Goal: Task Accomplishment & Management: Use online tool/utility

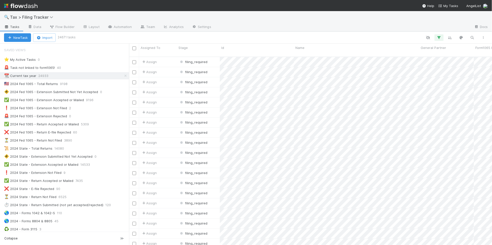
scroll to position [187, 358]
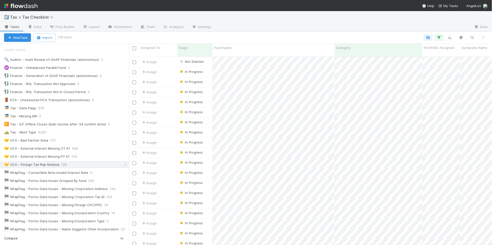
scroll to position [32, 0]
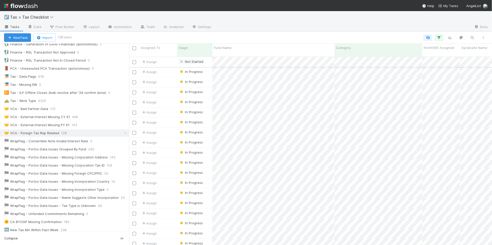
click at [200, 59] on span "Not Started" at bounding box center [191, 61] width 24 height 4
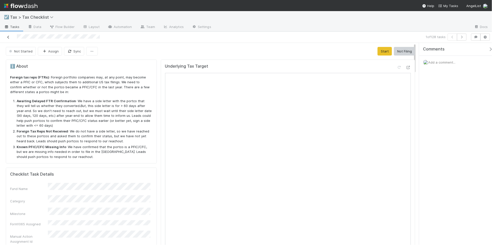
click at [9, 38] on icon at bounding box center [8, 37] width 5 height 3
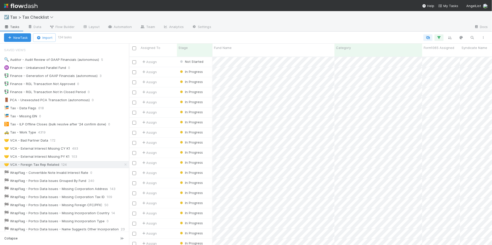
scroll to position [5, 5]
click at [134, 49] on input "checkbox" at bounding box center [134, 48] width 4 height 4
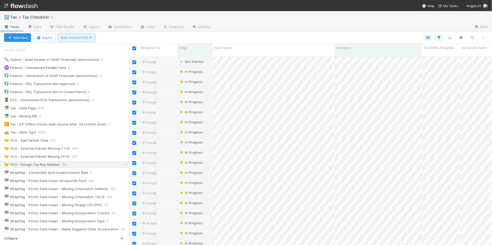
click at [77, 38] on span "Bulk Actions (124)" at bounding box center [76, 38] width 31 height 4
click at [130, 33] on div "Assign to Update data Delete" at bounding box center [246, 122] width 492 height 245
click at [134, 47] on input "checkbox" at bounding box center [134, 48] width 4 height 4
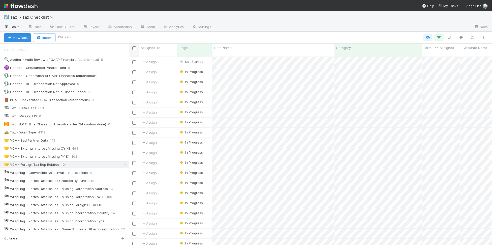
click at [134, 49] on input "checkbox" at bounding box center [134, 48] width 4 height 4
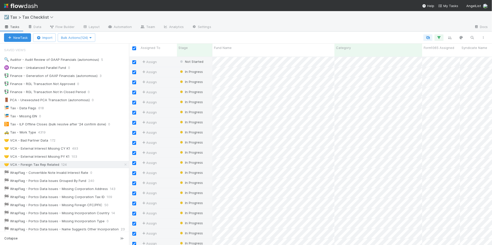
click at [133, 60] on input "checkbox" at bounding box center [134, 62] width 4 height 4
checkbox input "false"
click at [87, 38] on span "Bulk Actions (123)" at bounding box center [76, 38] width 31 height 4
click at [289, 24] on div "Assign to Update data Mark Not Started Data Updated Needs Work (Unresolves) Tax…" at bounding box center [246, 122] width 492 height 245
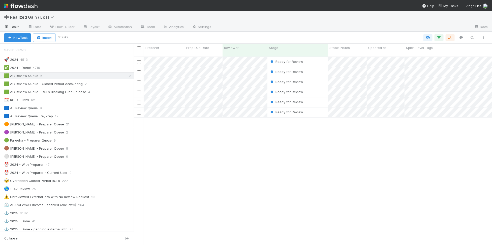
scroll to position [187, 353]
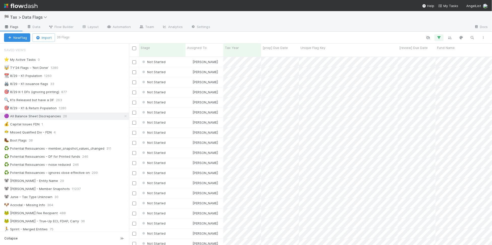
scroll to position [187, 358]
